Goal: Task Accomplishment & Management: Manage account settings

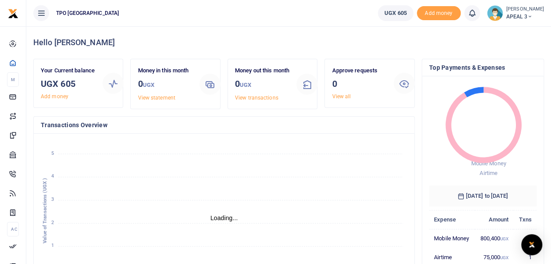
scroll to position [7, 7]
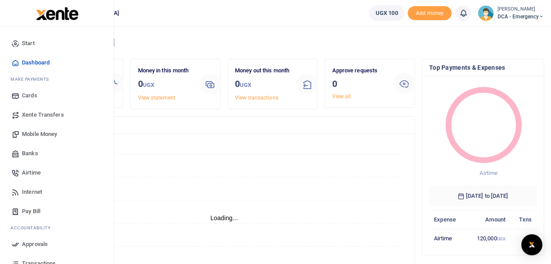
scroll to position [7, 7]
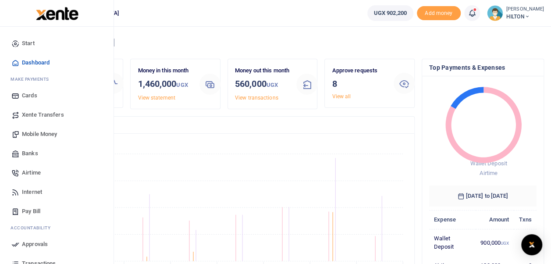
click at [39, 135] on span "Mobile Money" at bounding box center [39, 134] width 35 height 9
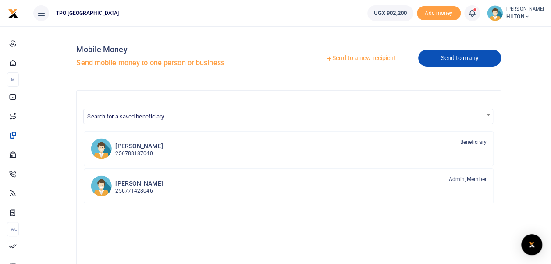
click at [438, 62] on link "Send to many" at bounding box center [459, 58] width 82 height 17
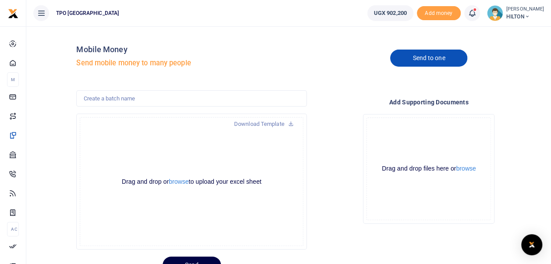
click at [430, 59] on link "Send to one" at bounding box center [428, 58] width 77 height 17
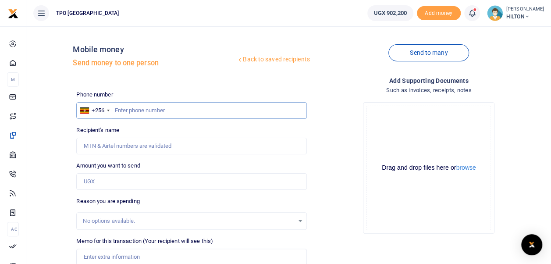
click at [148, 110] on input "text" at bounding box center [191, 110] width 230 height 17
type input "772906089"
type input "Denis Opio Okii"
type input "772906089"
click at [189, 132] on div "Recipient's name Found Name is required." at bounding box center [191, 140] width 230 height 29
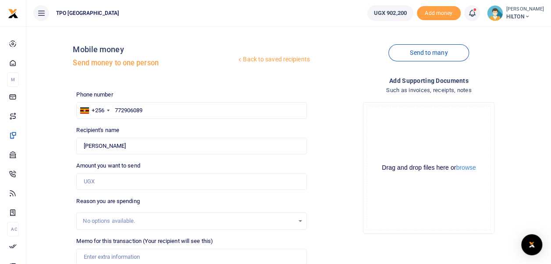
click at [321, 125] on div "Drop your files here Drag and drop files here or browse Powered by Uppy" at bounding box center [429, 168] width 230 height 146
click at [202, 171] on div "Amount you want to send Amount is required." at bounding box center [191, 175] width 230 height 29
click at [179, 184] on input "Amount you want to send" at bounding box center [191, 181] width 230 height 17
type input "410,000"
click at [344, 195] on div "Drop your files here Drag and drop files here or browse Powered by Uppy" at bounding box center [429, 168] width 230 height 146
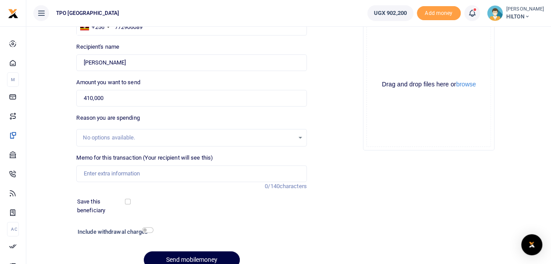
scroll to position [84, 0]
click at [292, 135] on div "No options available." at bounding box center [188, 136] width 211 height 9
click at [222, 139] on div "No options available." at bounding box center [188, 136] width 211 height 9
click at [301, 138] on div "No options available." at bounding box center [191, 137] width 229 height 10
click at [151, 132] on div "No options available." at bounding box center [188, 136] width 211 height 9
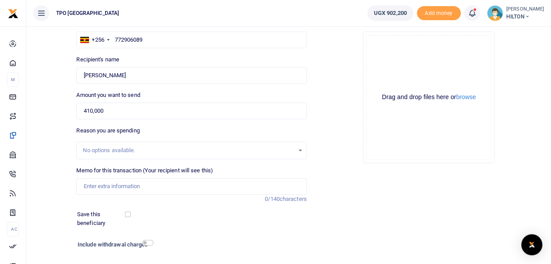
scroll to position [124, 0]
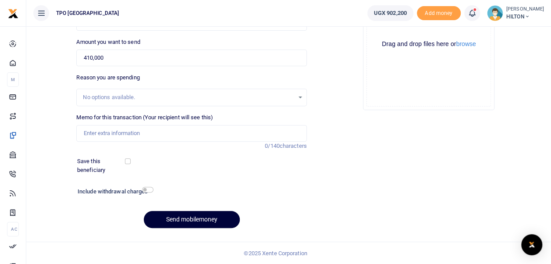
click at [203, 224] on button "Send mobilemoney" at bounding box center [192, 219] width 96 height 17
click at [130, 134] on input "AIrt" at bounding box center [191, 133] width 230 height 17
click at [154, 129] on input "Airtime for September 2025" at bounding box center [191, 133] width 230 height 17
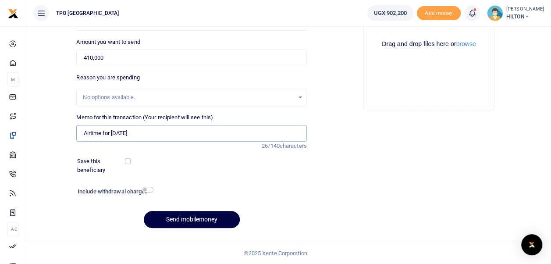
click at [138, 132] on input "Airtime for September 2025" at bounding box center [191, 133] width 230 height 17
type input "Airtime for [DATE]"
click at [171, 153] on div "Phone number +256 Uganda +256 772906089 Phone is required. Recipient's name Fou…" at bounding box center [191, 101] width 237 height 268
click at [214, 219] on button "Send mobilemoney" at bounding box center [192, 219] width 96 height 17
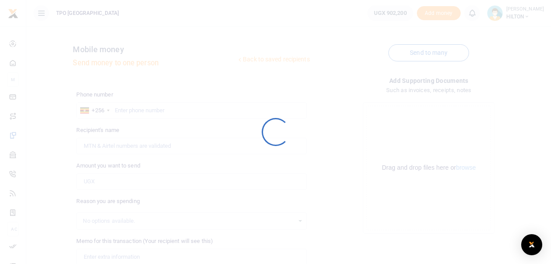
scroll to position [124, 0]
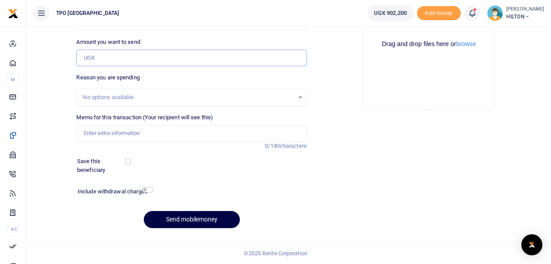
click at [167, 65] on input "Amount you want to send" at bounding box center [191, 58] width 230 height 17
type input "410,000"
click at [246, 90] on div "No options available." at bounding box center [191, 98] width 230 height 18
click at [206, 216] on button "Send mobilemoney" at bounding box center [192, 219] width 96 height 17
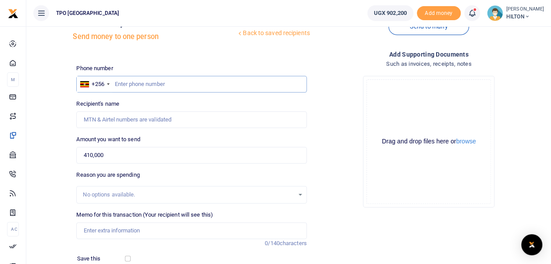
scroll to position [0, 0]
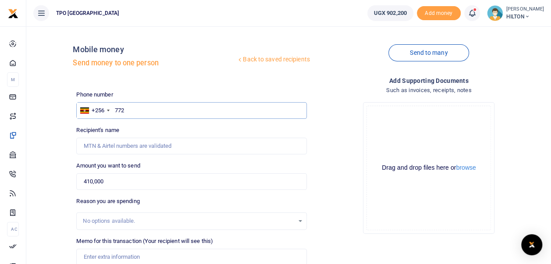
type input "772"
click at [239, 57] on link "Back to saved recipients" at bounding box center [273, 60] width 74 height 16
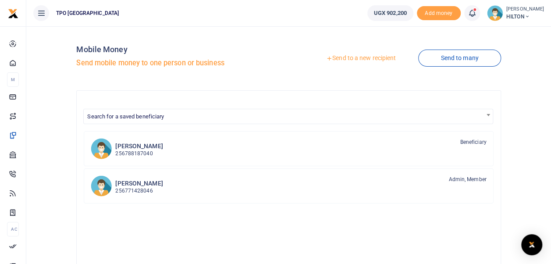
click at [354, 59] on link "Send to a new recipient" at bounding box center [361, 58] width 114 height 16
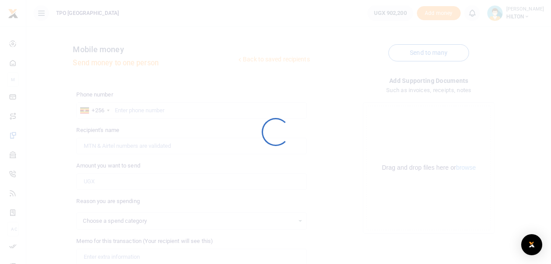
select select
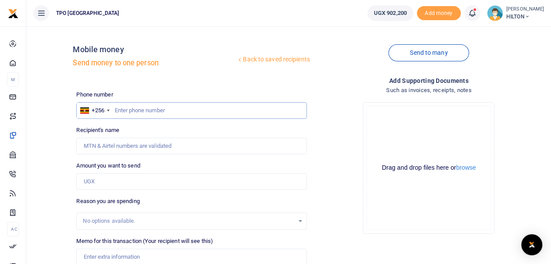
click at [128, 112] on input "text" at bounding box center [191, 110] width 230 height 17
type input "772906089"
click at [157, 136] on div "Recipient's name Name is required." at bounding box center [191, 140] width 230 height 29
type input "Denis Opio Okii"
click at [184, 179] on input "Amount you want to send" at bounding box center [191, 181] width 230 height 17
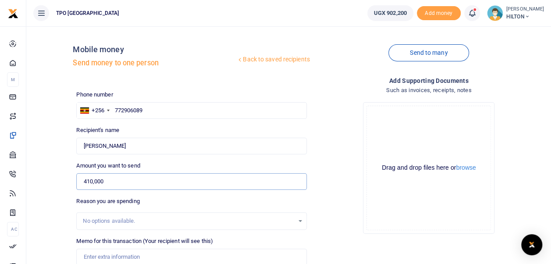
type input "410,000"
click at [348, 185] on div "Drop your files here Drag and drop files here or browse Powered by Uppy" at bounding box center [429, 168] width 230 height 146
click at [193, 216] on div "No options available." at bounding box center [191, 221] width 229 height 10
click at [301, 219] on div "No options available." at bounding box center [191, 221] width 229 height 10
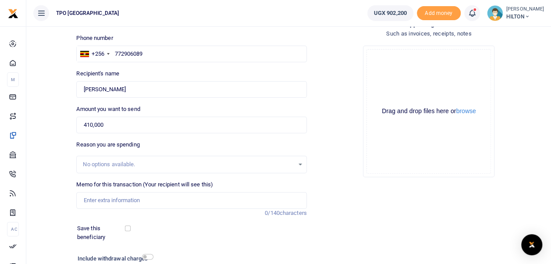
scroll to position [86, 0]
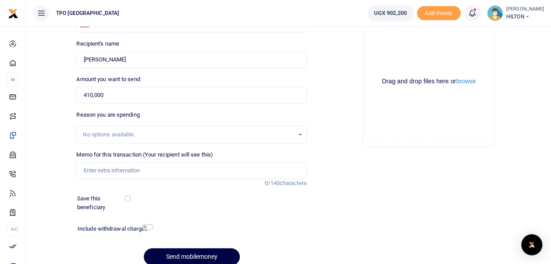
click at [125, 194] on label "Save this beneficiary" at bounding box center [101, 202] width 49 height 17
click at [129, 198] on input "checkbox" at bounding box center [128, 199] width 6 height 6
checkbox input "true"
click at [160, 130] on div "No options available." at bounding box center [188, 134] width 211 height 9
click at [212, 254] on div at bounding box center [275, 258] width 153 height 11
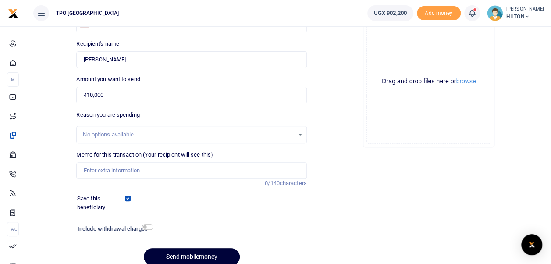
click at [191, 255] on button "Send mobilemoney" at bounding box center [192, 256] width 96 height 17
type input "Airtime for October 2025"
click at [374, 178] on div "Add supporting Documents Such as invoices, receipts, notes Drop your files here…" at bounding box center [428, 130] width 237 height 283
click at [221, 254] on div at bounding box center [275, 258] width 153 height 11
click at [214, 253] on div at bounding box center [275, 258] width 153 height 11
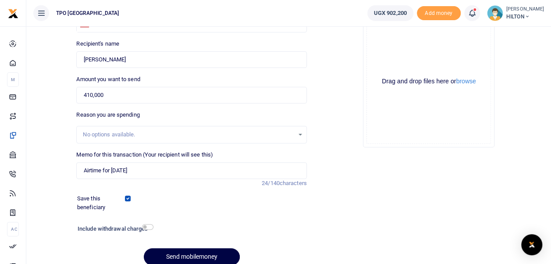
scroll to position [124, 0]
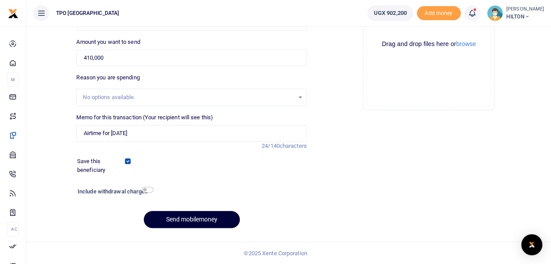
click at [179, 218] on button "Send mobilemoney" at bounding box center [192, 219] width 96 height 17
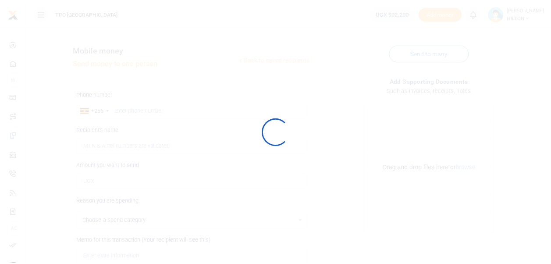
scroll to position [124, 0]
select select
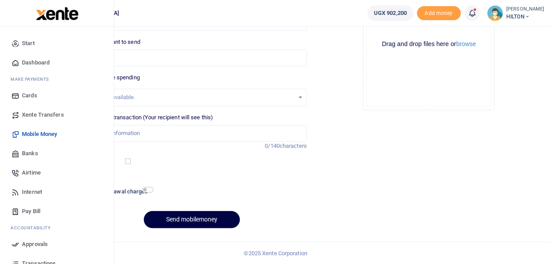
click at [38, 246] on span "Approvals" at bounding box center [35, 244] width 26 height 9
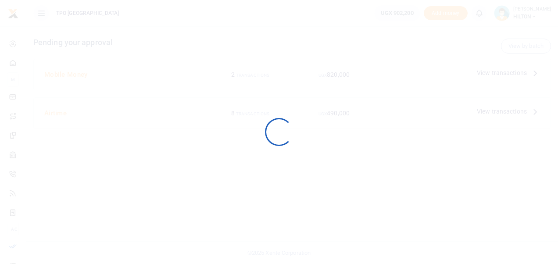
click at [38, 246] on div at bounding box center [279, 132] width 558 height 264
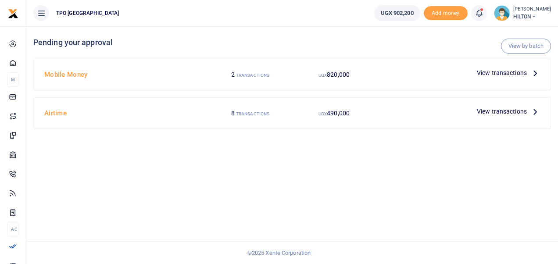
click at [535, 72] on icon at bounding box center [535, 73] width 10 height 10
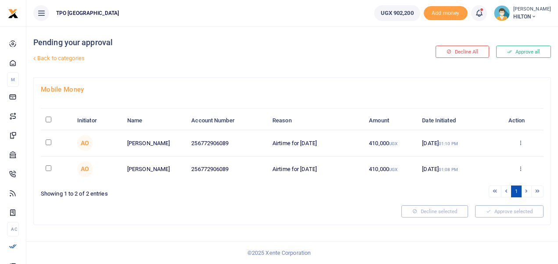
click at [47, 168] on input "checkbox" at bounding box center [49, 168] width 6 height 6
checkbox input "true"
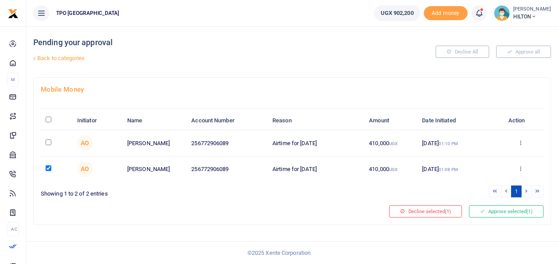
click at [524, 168] on div "Approve Decline Details" at bounding box center [520, 169] width 36 height 9
click at [520, 166] on icon at bounding box center [520, 168] width 6 height 6
click at [482, 204] on link "Decline" at bounding box center [488, 202] width 69 height 12
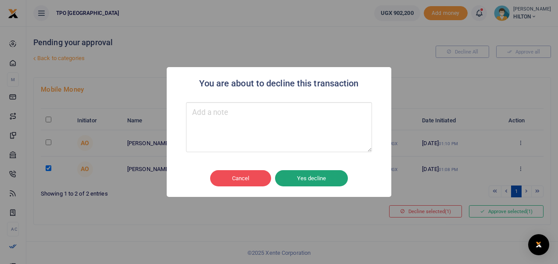
click at [322, 182] on button "Yes decline" at bounding box center [311, 178] width 73 height 17
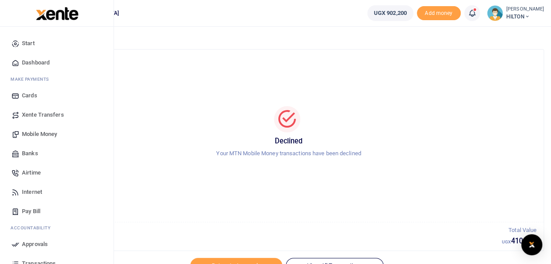
click at [32, 244] on span "Approvals" at bounding box center [35, 244] width 26 height 9
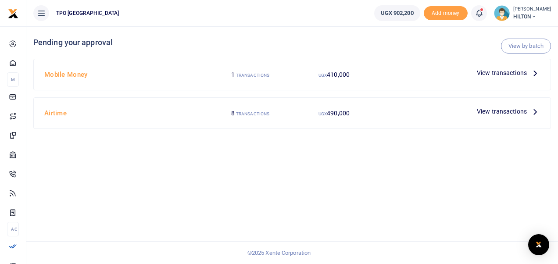
click at [526, 74] on span "View transactions" at bounding box center [502, 73] width 50 height 10
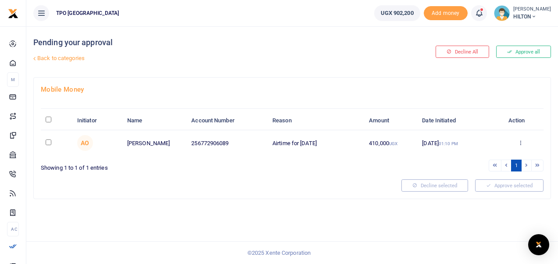
click at [47, 119] on input "\a \a : activate to sort column descending" at bounding box center [49, 120] width 6 height 6
checkbox input "true"
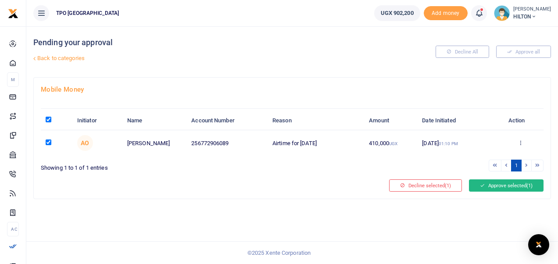
click at [481, 184] on icon at bounding box center [482, 185] width 5 height 6
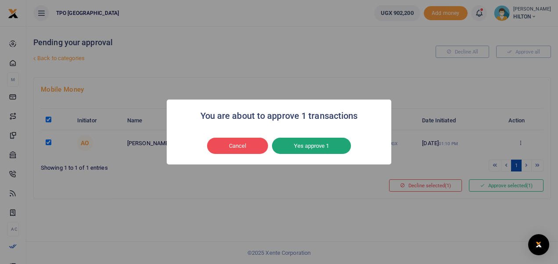
click at [323, 142] on button "Yes approve 1" at bounding box center [311, 146] width 79 height 17
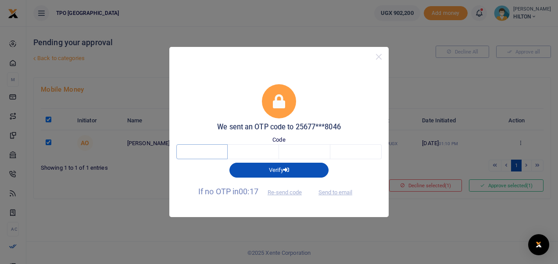
click at [196, 150] on input "text" at bounding box center [201, 151] width 51 height 15
type input "8"
type input "4"
type input "0"
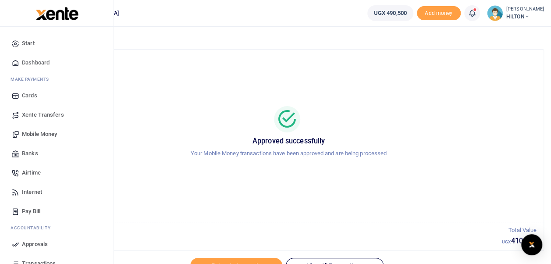
click at [29, 244] on span "Approvals" at bounding box center [35, 244] width 26 height 9
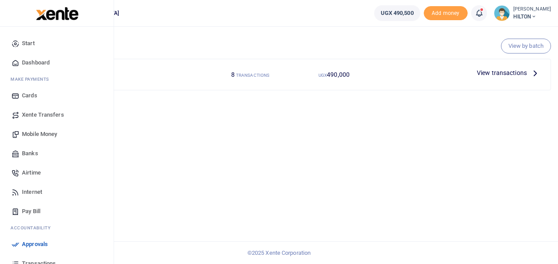
click at [36, 170] on span "Airtime" at bounding box center [31, 172] width 19 height 9
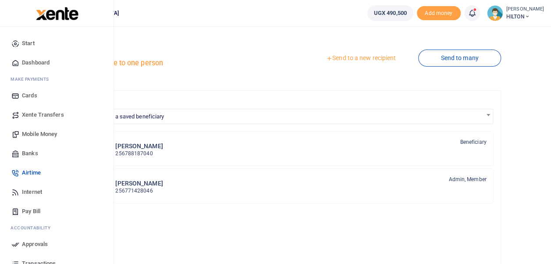
click at [36, 246] on span "Approvals" at bounding box center [35, 244] width 26 height 9
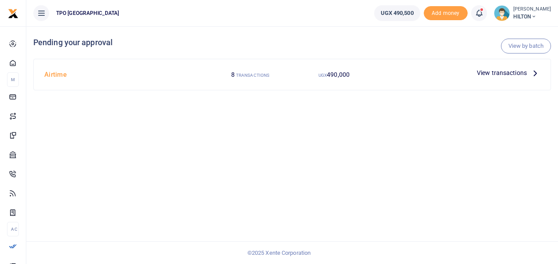
click at [485, 72] on span "View transactions" at bounding box center [502, 73] width 50 height 10
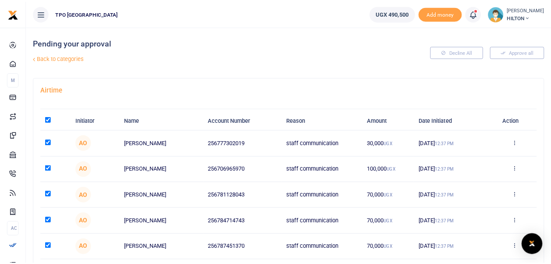
scroll to position [140, 0]
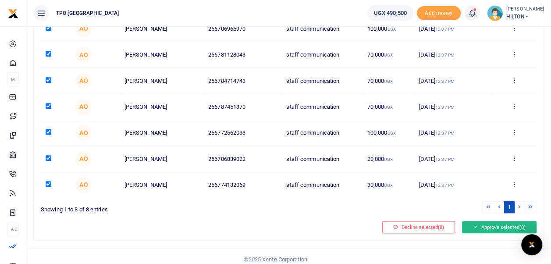
click at [513, 226] on button "Approve selected (8)" at bounding box center [499, 227] width 75 height 12
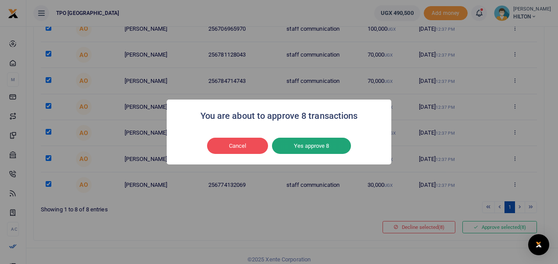
click at [332, 146] on button "Yes approve 8" at bounding box center [311, 146] width 79 height 17
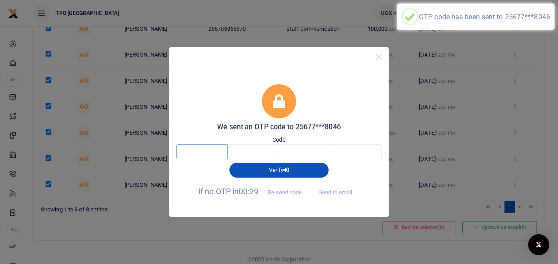
click at [207, 153] on input "text" at bounding box center [201, 151] width 51 height 15
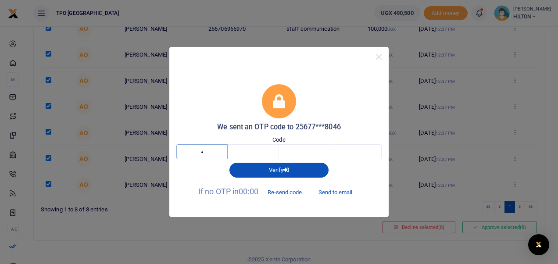
type input "4"
type input "6"
type input "5"
type input "1"
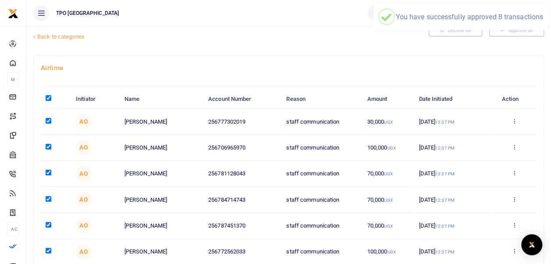
scroll to position [22, 0]
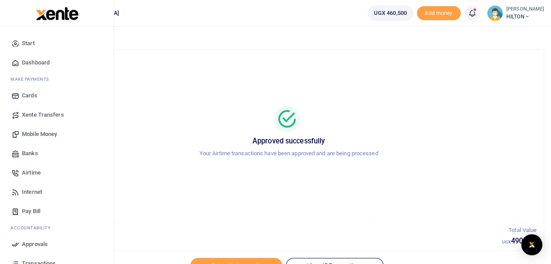
click at [43, 172] on link "Airtime" at bounding box center [57, 172] width 100 height 19
